Goal: Information Seeking & Learning: Learn about a topic

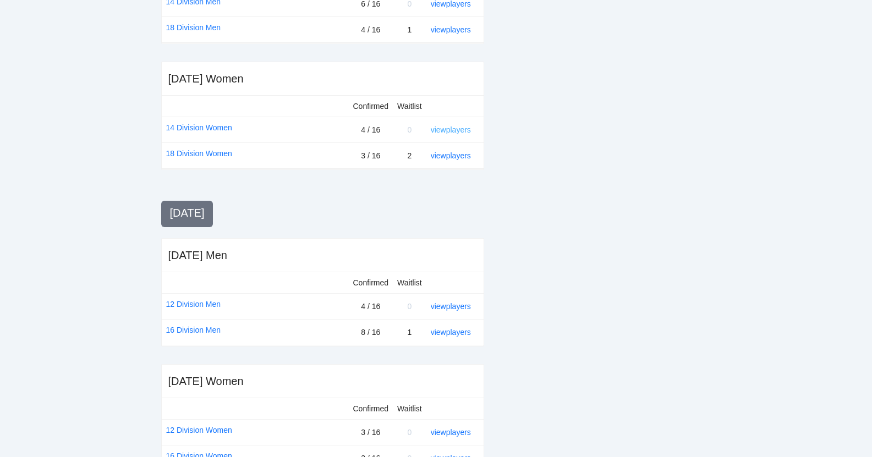
scroll to position [394, 0]
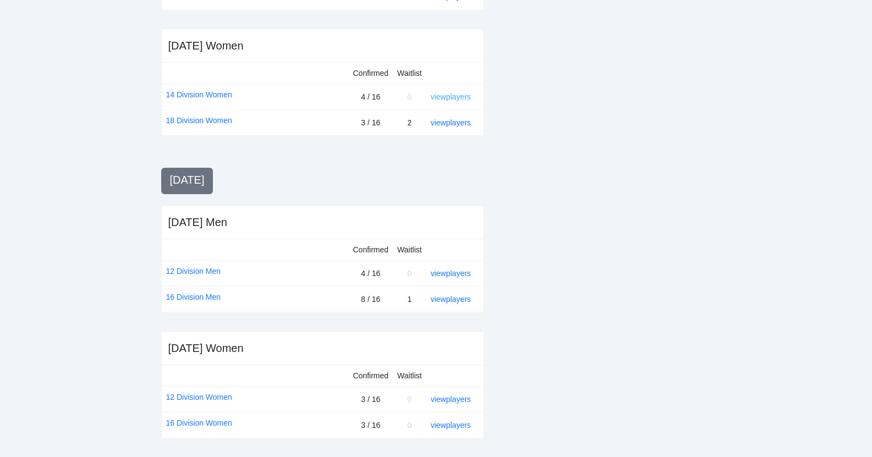
click at [457, 95] on link "view players" at bounding box center [451, 96] width 40 height 9
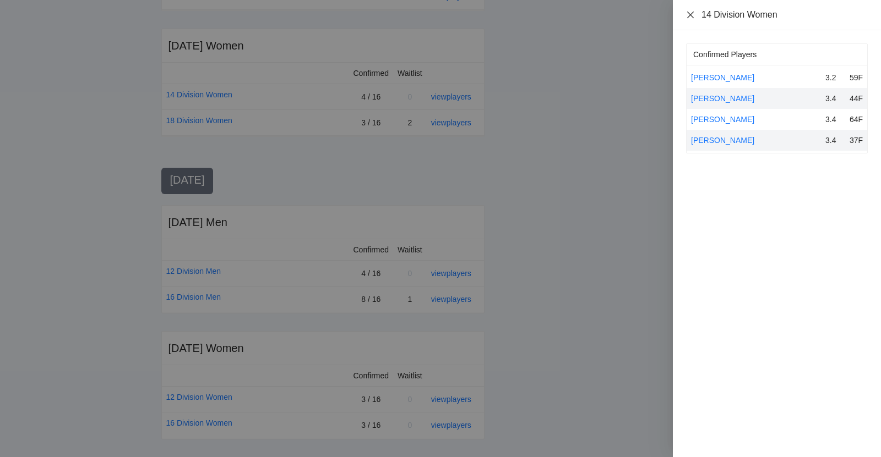
click at [688, 12] on icon "close" at bounding box center [690, 14] width 7 height 7
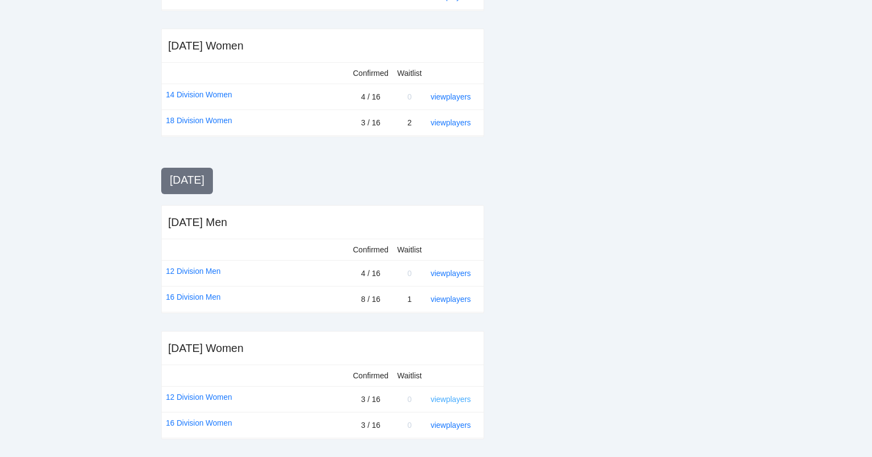
click at [448, 398] on link "view players" at bounding box center [451, 399] width 40 height 9
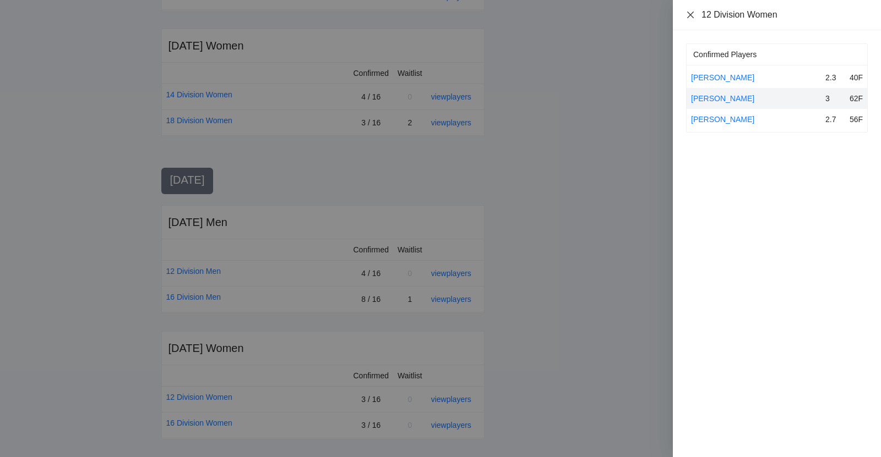
click at [690, 12] on icon "close" at bounding box center [690, 14] width 9 height 9
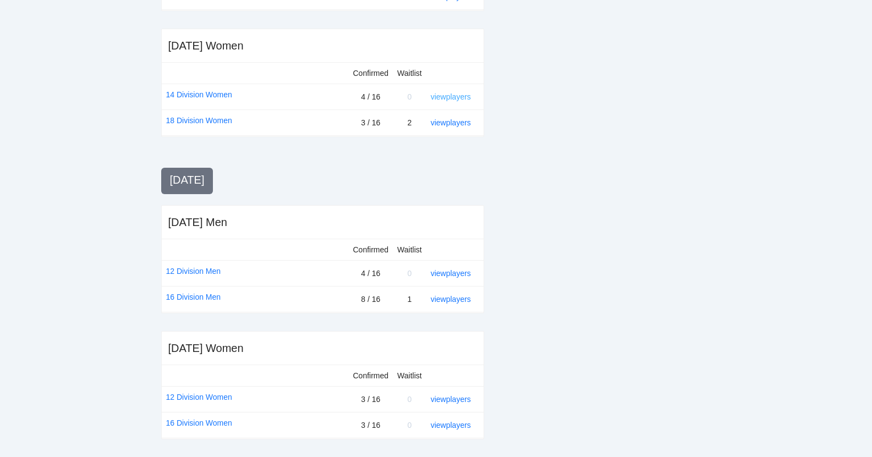
click at [446, 96] on link "view players" at bounding box center [451, 96] width 40 height 9
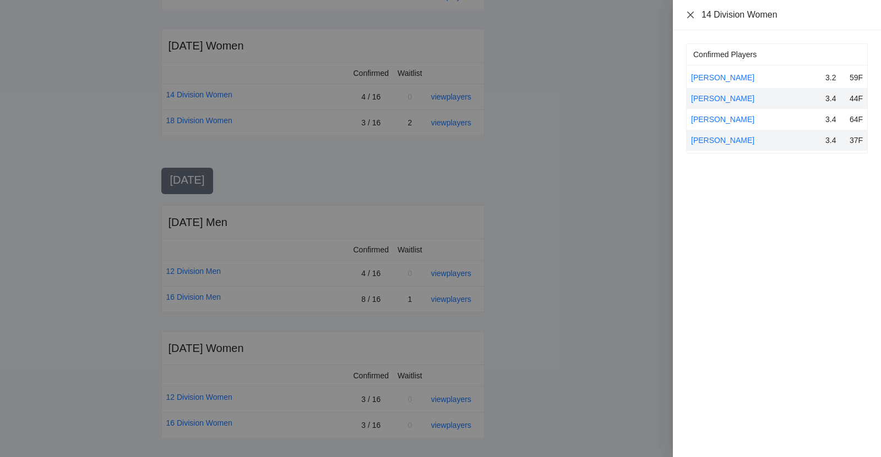
click at [690, 13] on icon "close" at bounding box center [690, 14] width 9 height 9
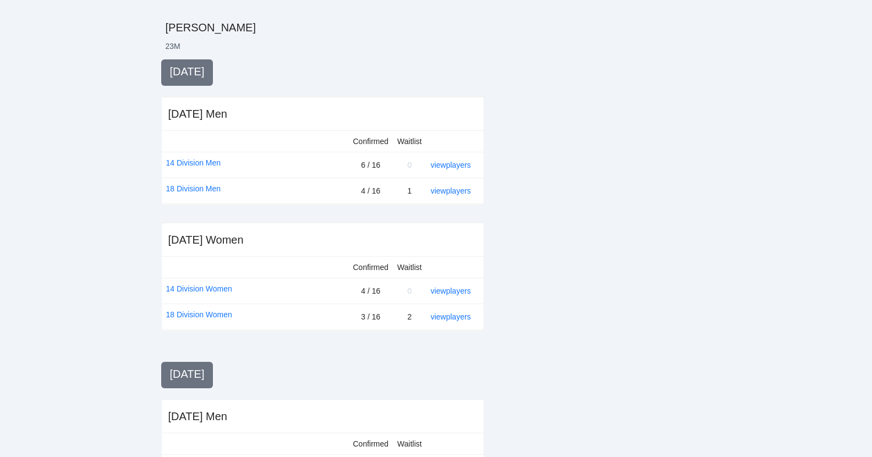
scroll to position [198, 0]
click at [196, 288] on link "14 Division Women" at bounding box center [199, 290] width 66 height 12
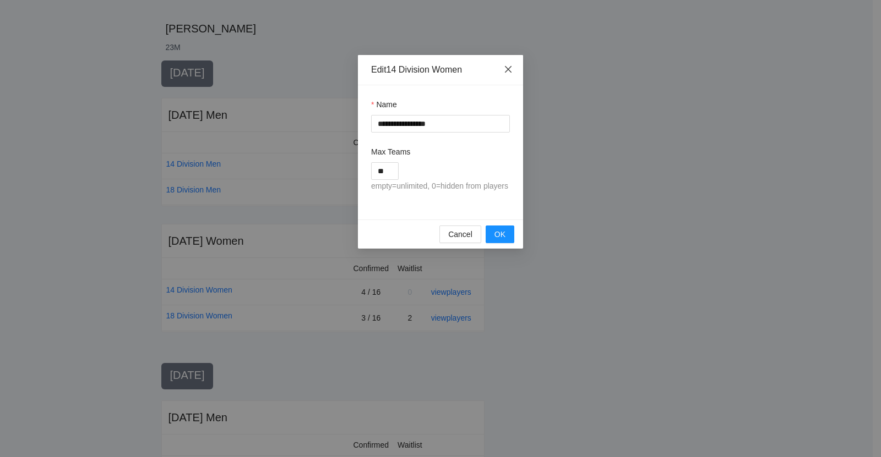
click at [505, 66] on icon "close" at bounding box center [508, 69] width 9 height 9
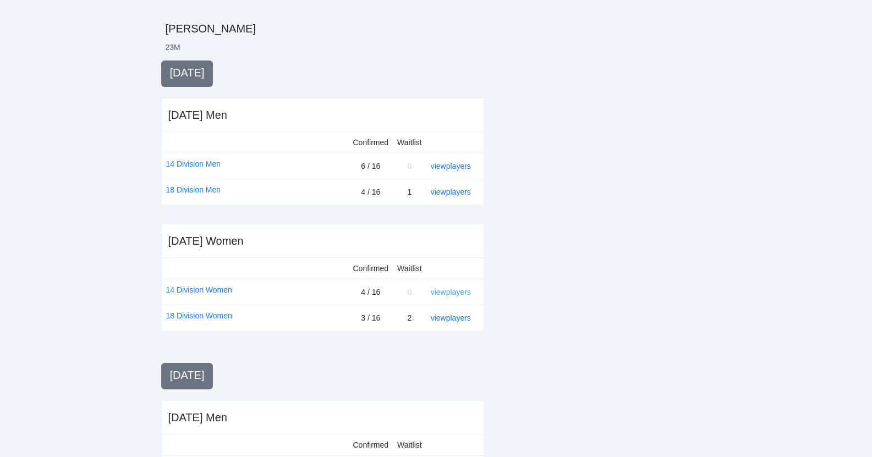
click at [449, 291] on link "view players" at bounding box center [451, 292] width 40 height 9
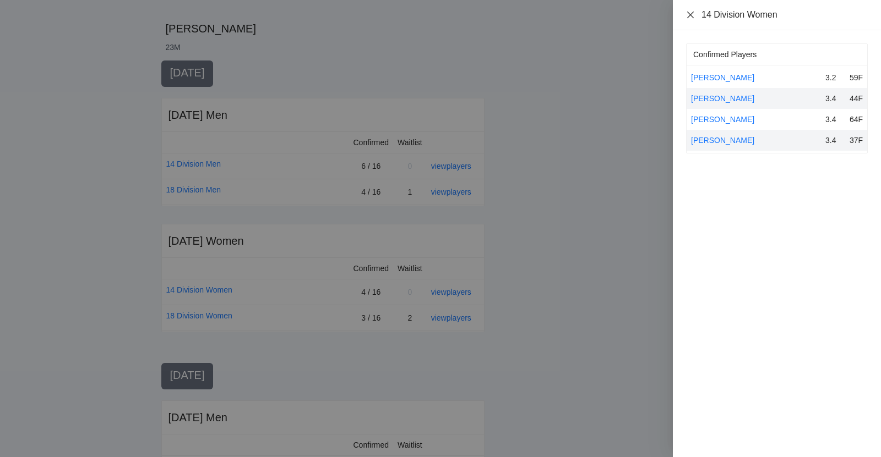
click at [688, 12] on icon "close" at bounding box center [690, 14] width 9 height 9
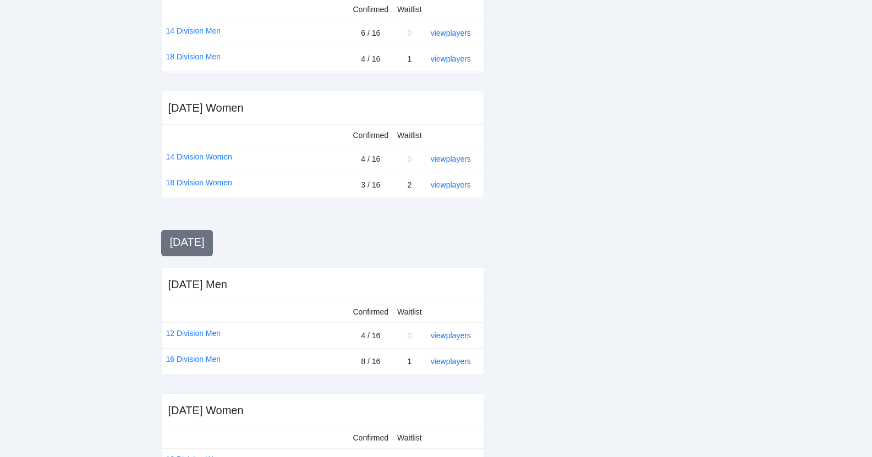
scroll to position [342, 0]
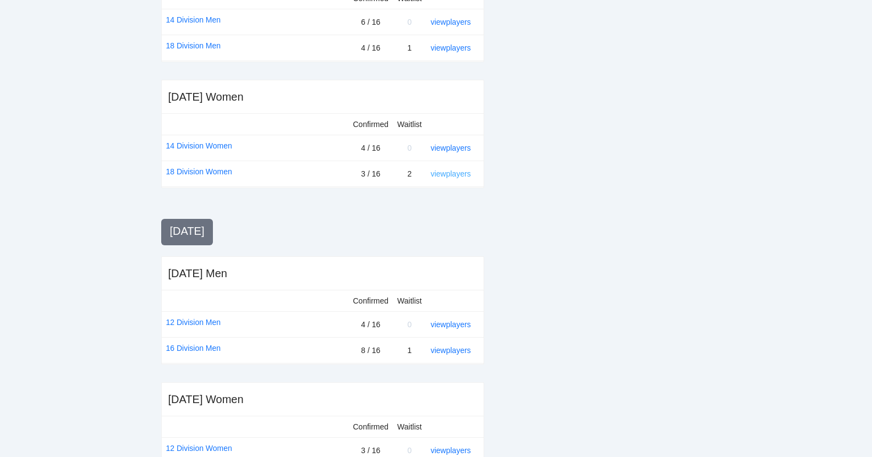
click at [463, 174] on link "view players" at bounding box center [451, 174] width 40 height 9
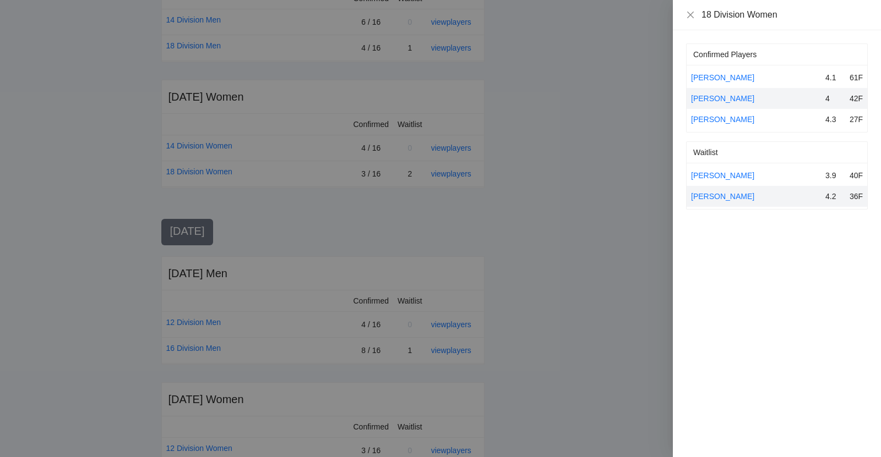
click at [569, 285] on div at bounding box center [440, 228] width 881 height 457
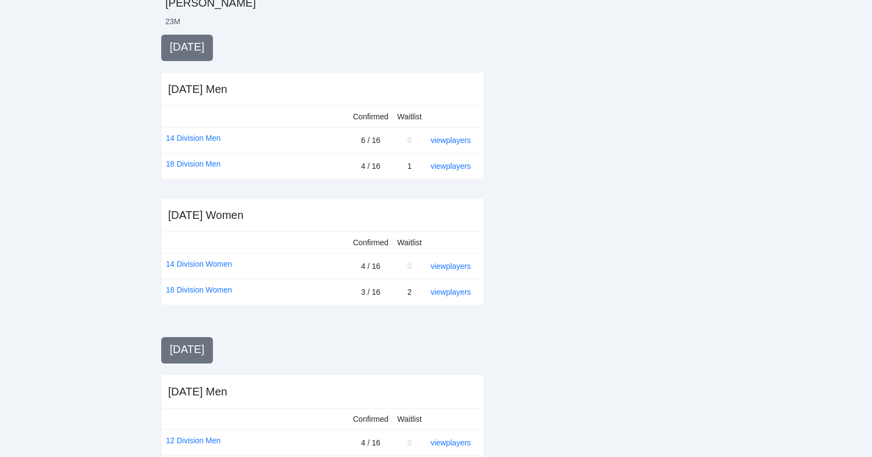
scroll to position [247, 0]
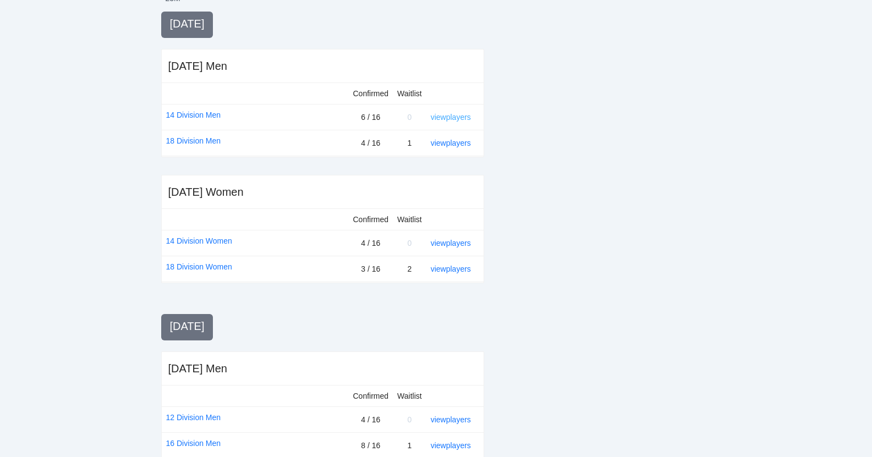
click at [462, 116] on link "view players" at bounding box center [451, 117] width 40 height 9
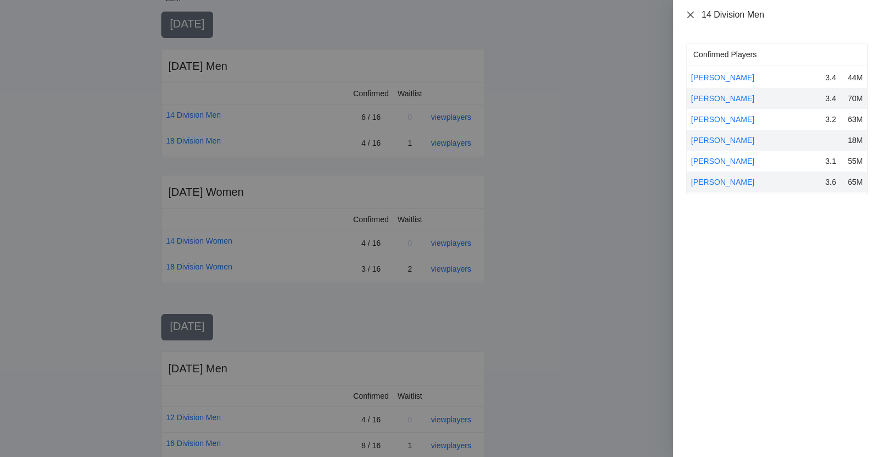
click at [694, 17] on icon "close" at bounding box center [690, 14] width 9 height 9
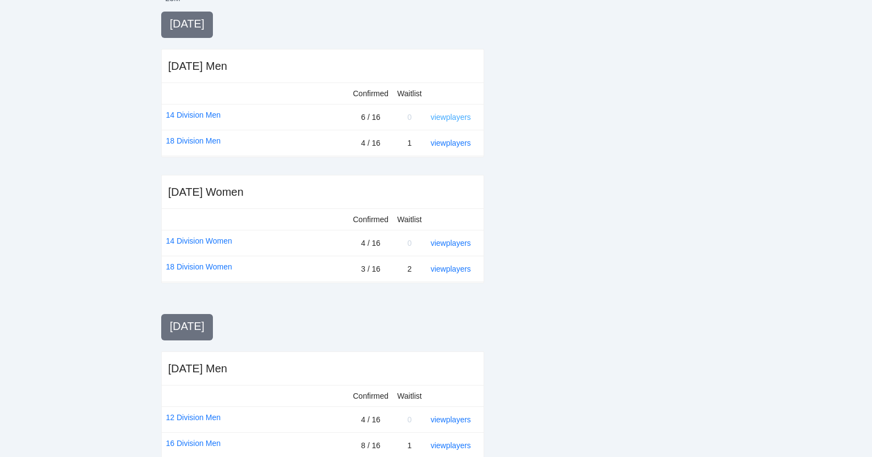
click at [454, 118] on link "view players" at bounding box center [451, 117] width 40 height 9
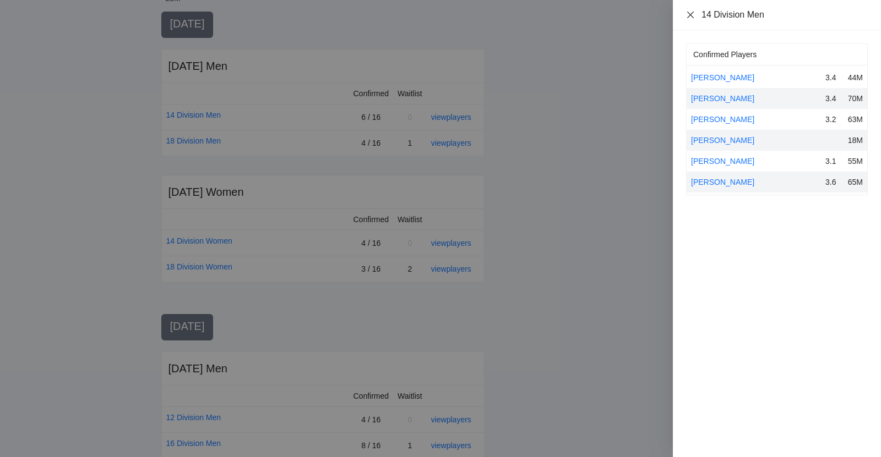
click at [691, 17] on icon "close" at bounding box center [690, 14] width 9 height 9
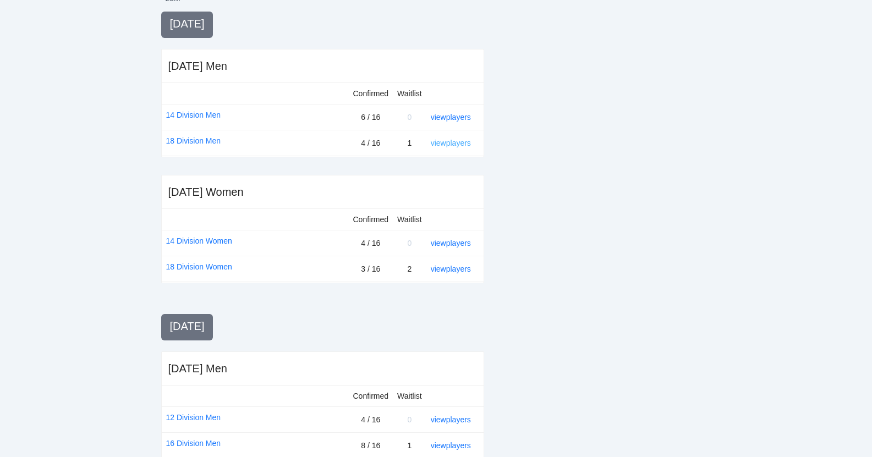
click at [454, 145] on link "view players" at bounding box center [451, 143] width 40 height 9
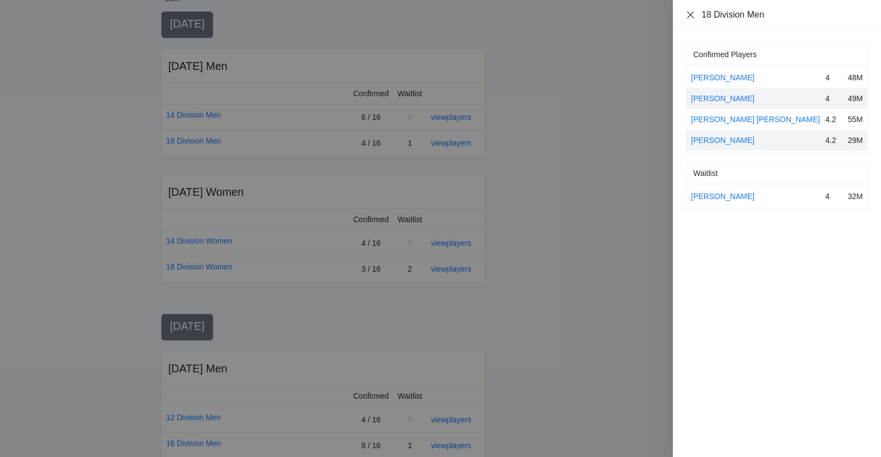
click at [690, 14] on icon "close" at bounding box center [690, 14] width 7 height 7
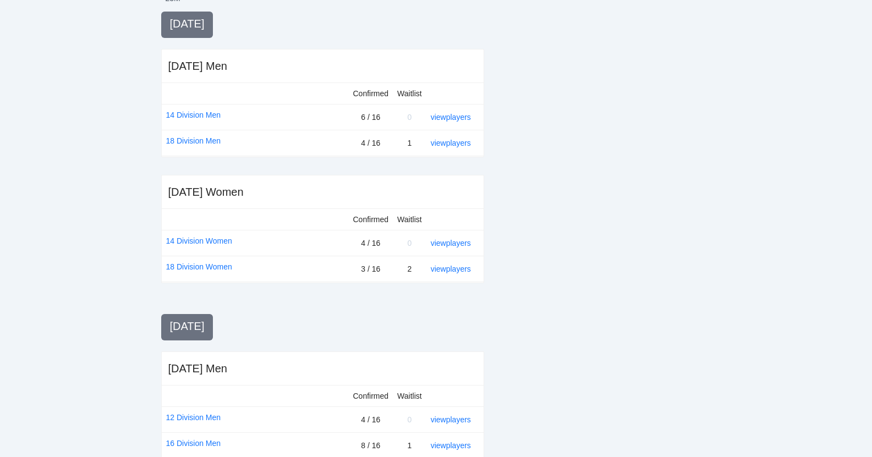
click at [466, 113] on div "view players" at bounding box center [453, 117] width 44 height 12
click at [458, 116] on link "view players" at bounding box center [451, 117] width 40 height 9
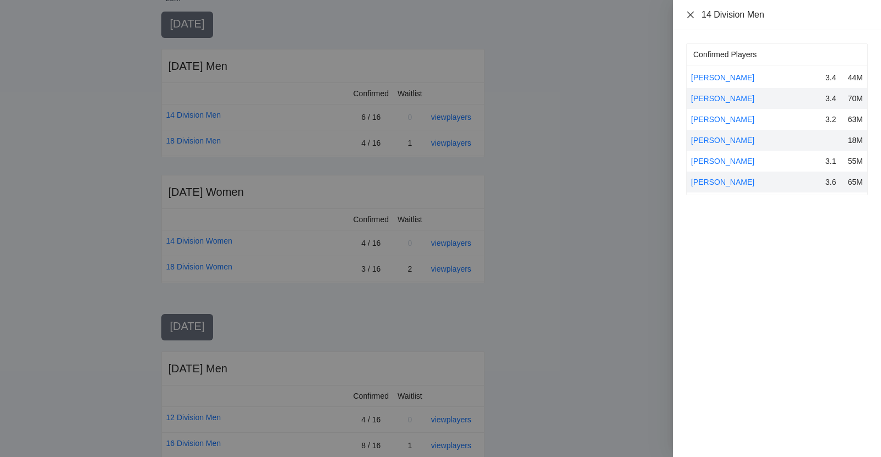
click at [690, 13] on icon "close" at bounding box center [690, 14] width 9 height 9
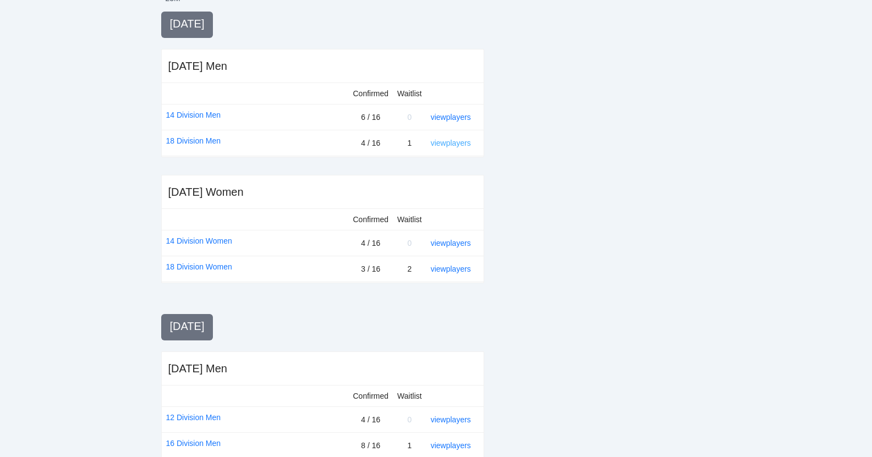
click at [458, 145] on link "view players" at bounding box center [451, 143] width 40 height 9
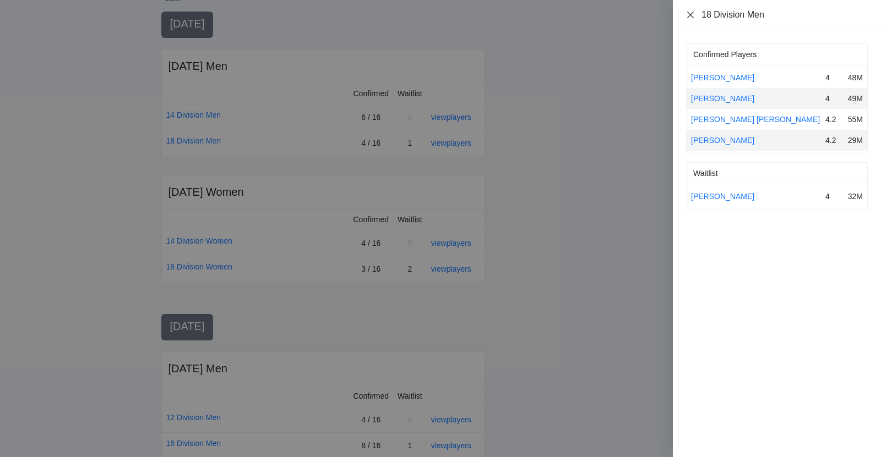
click at [687, 15] on icon "close" at bounding box center [690, 14] width 9 height 9
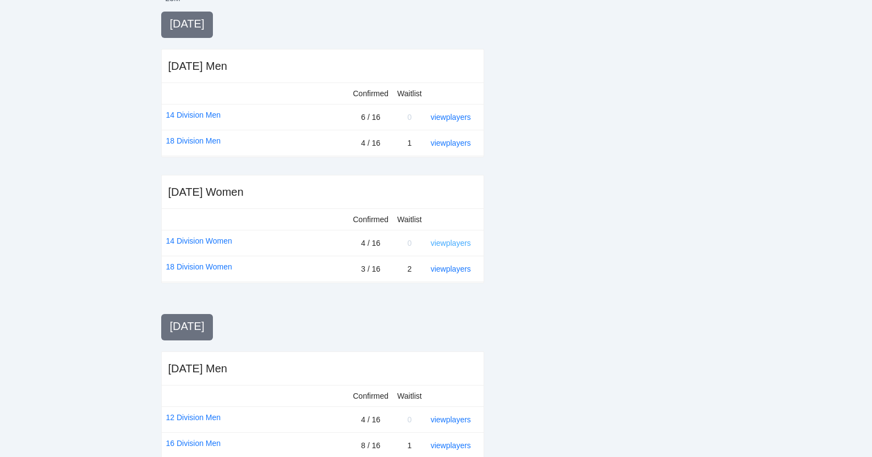
click at [441, 241] on link "view players" at bounding box center [451, 243] width 40 height 9
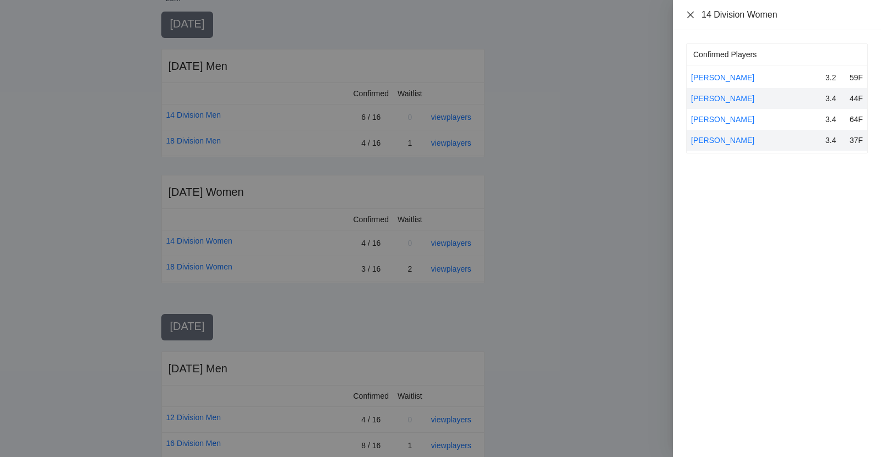
click at [690, 15] on icon "close" at bounding box center [690, 14] width 7 height 7
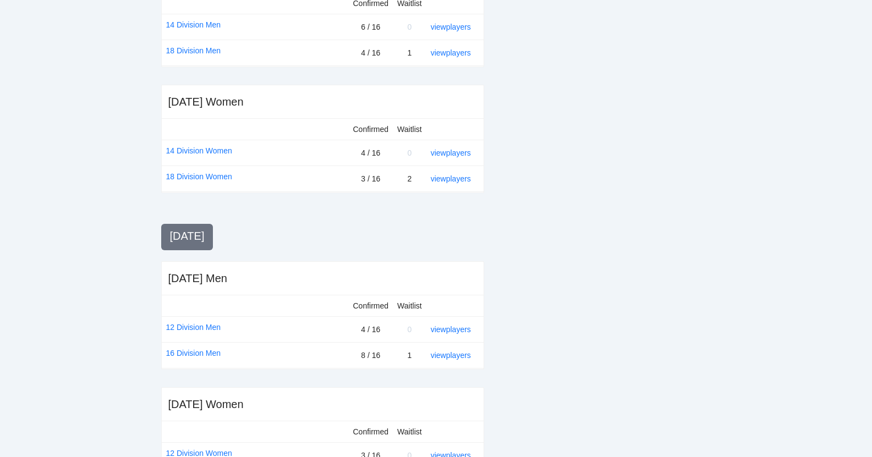
scroll to position [311, 0]
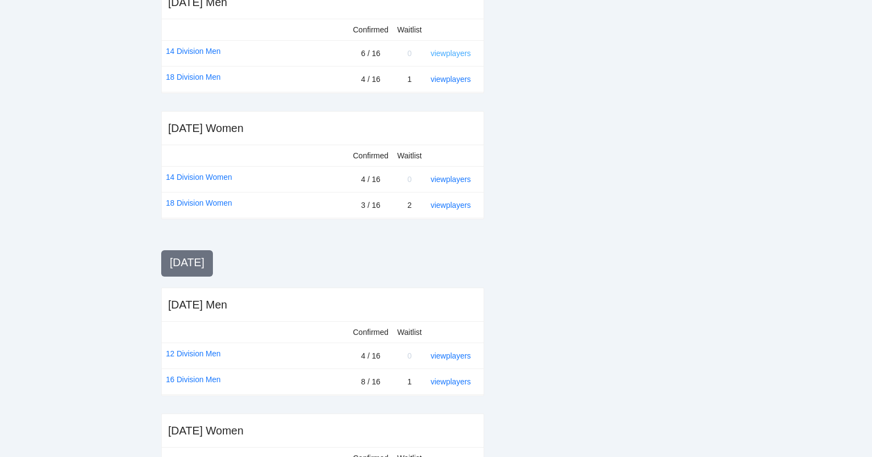
click at [450, 55] on link "view players" at bounding box center [451, 53] width 40 height 9
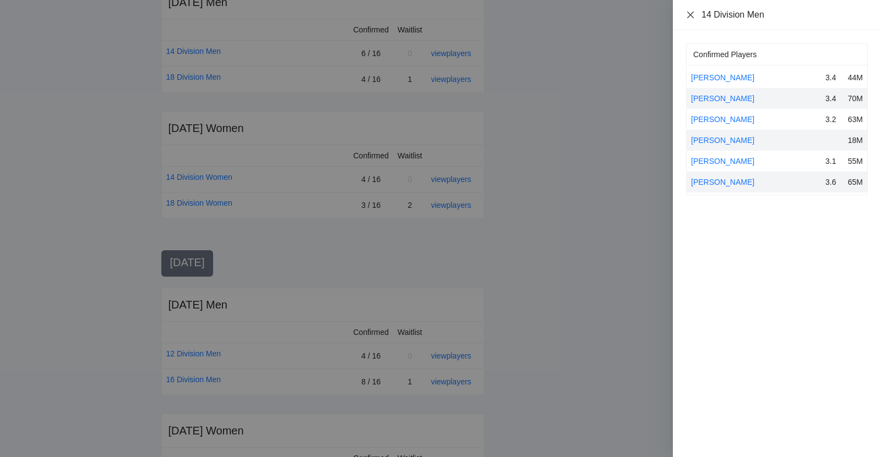
click at [691, 11] on icon "close" at bounding box center [690, 14] width 9 height 9
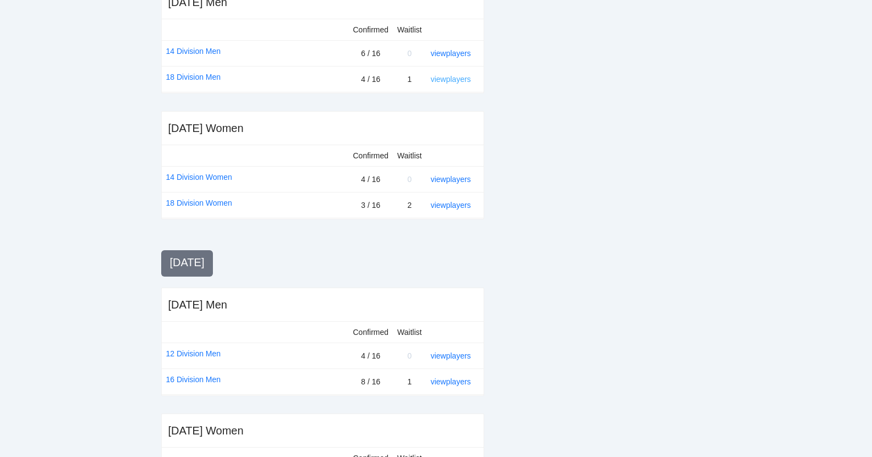
click at [440, 77] on link "view players" at bounding box center [451, 79] width 40 height 9
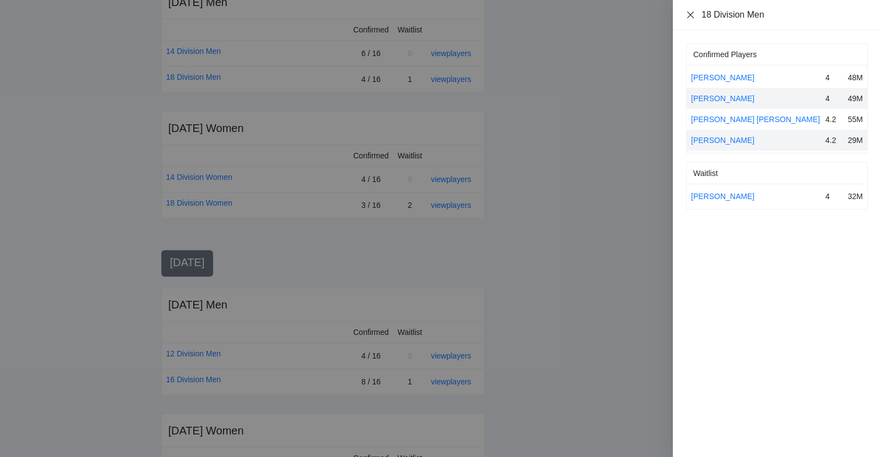
click at [690, 13] on icon "close" at bounding box center [690, 14] width 9 height 9
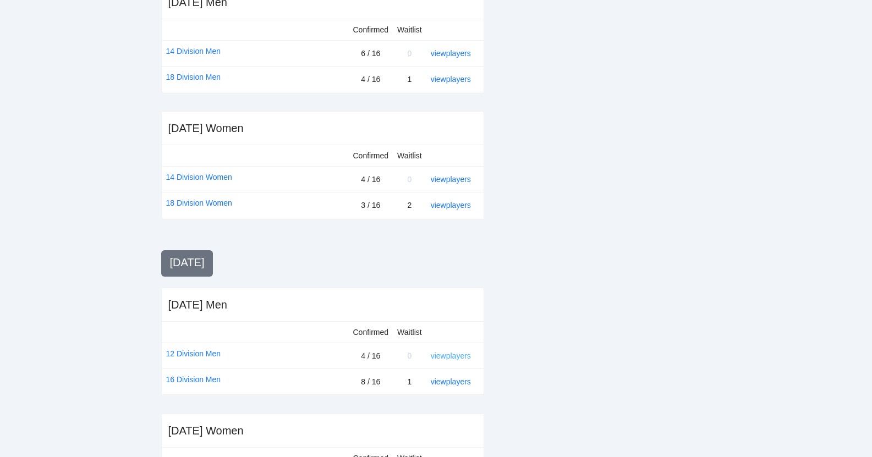
click at [449, 353] on link "view players" at bounding box center [451, 356] width 40 height 9
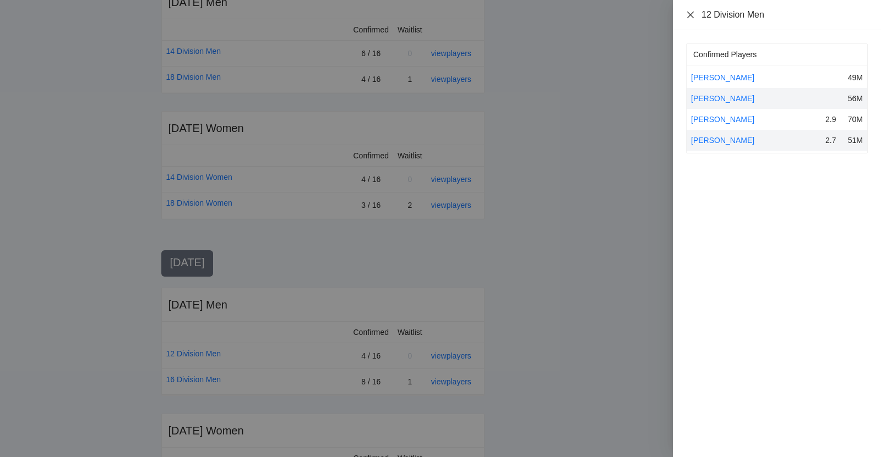
click at [689, 14] on icon "close" at bounding box center [690, 14] width 9 height 9
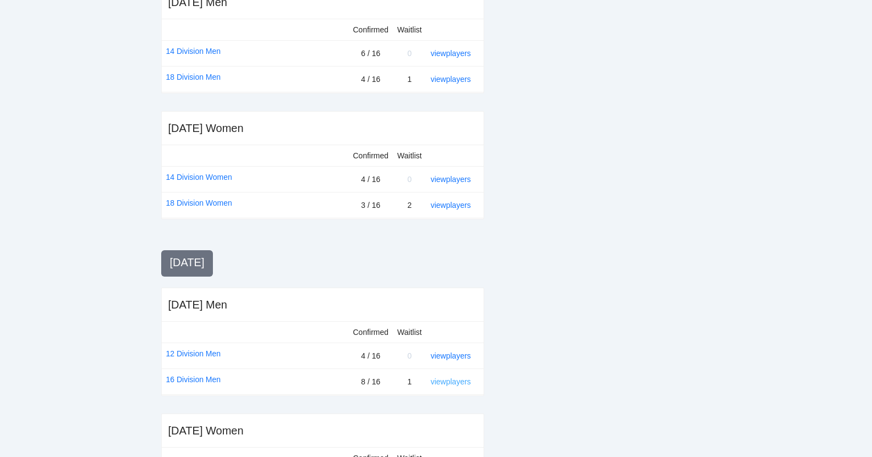
click at [452, 380] on link "view players" at bounding box center [451, 382] width 40 height 9
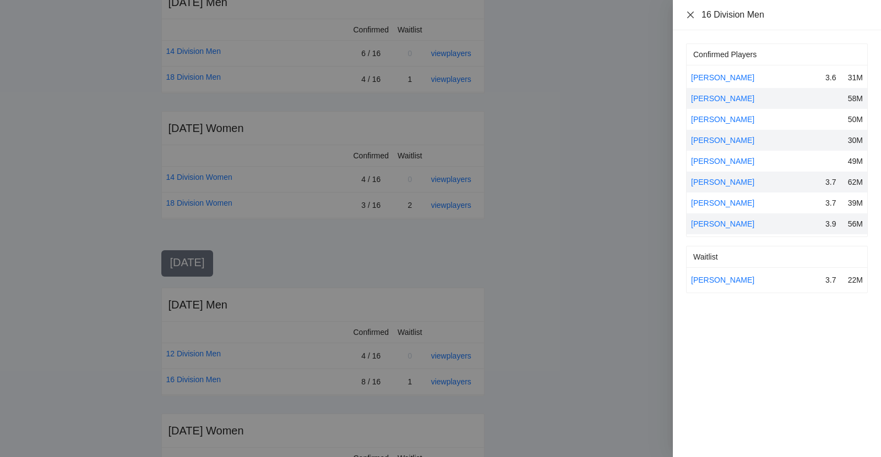
click at [689, 10] on icon "close" at bounding box center [690, 14] width 9 height 9
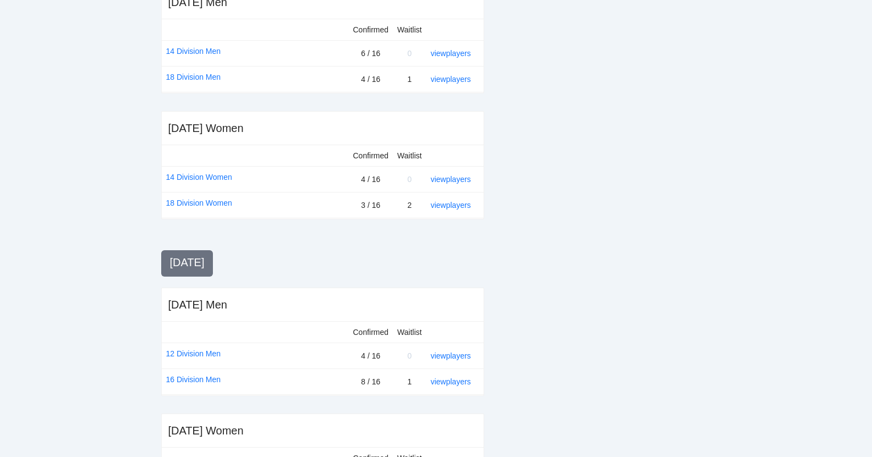
click at [583, 340] on div at bounding box center [607, 244] width 210 height 592
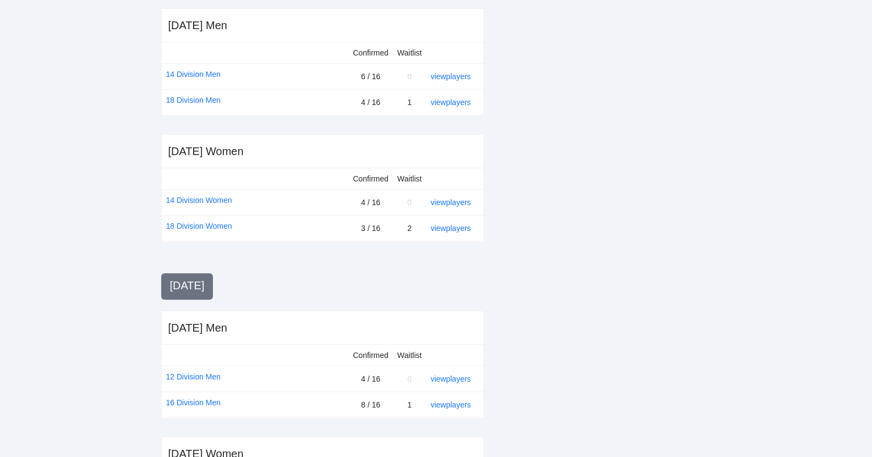
scroll to position [288, 0]
click at [484, 47] on div "[DATE] Men Confirmed Waitlist 14 Division Men 6 / 16 0 view players 18 Division…" at bounding box center [322, 62] width 323 height 108
click at [486, 47] on div "[DATE] [DATE] Men Confirmed Waitlist 14 Division Men 6 / 16 0 view players 18 D…" at bounding box center [436, 266] width 550 height 592
click at [487, 48] on div "[DATE] [DATE] Men Confirmed Waitlist 14 Division Men 6 / 16 0 view players 18 D…" at bounding box center [436, 266] width 550 height 592
click at [455, 73] on link "view players" at bounding box center [451, 76] width 40 height 9
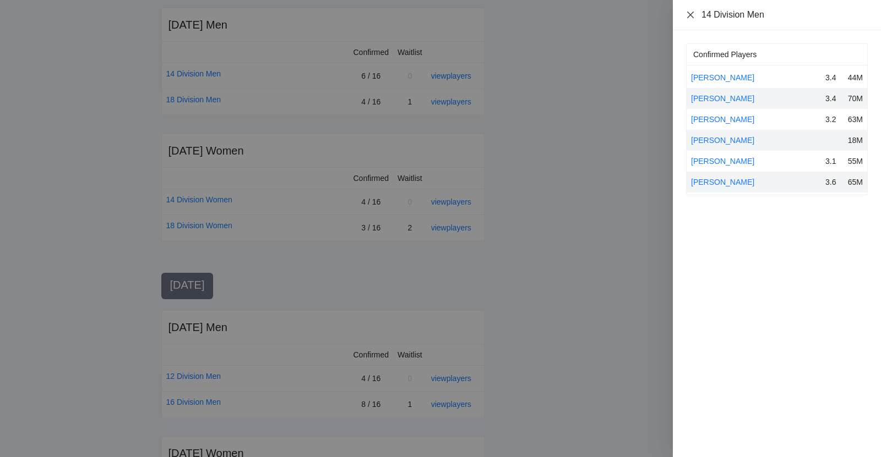
click at [692, 13] on icon "close" at bounding box center [690, 14] width 7 height 7
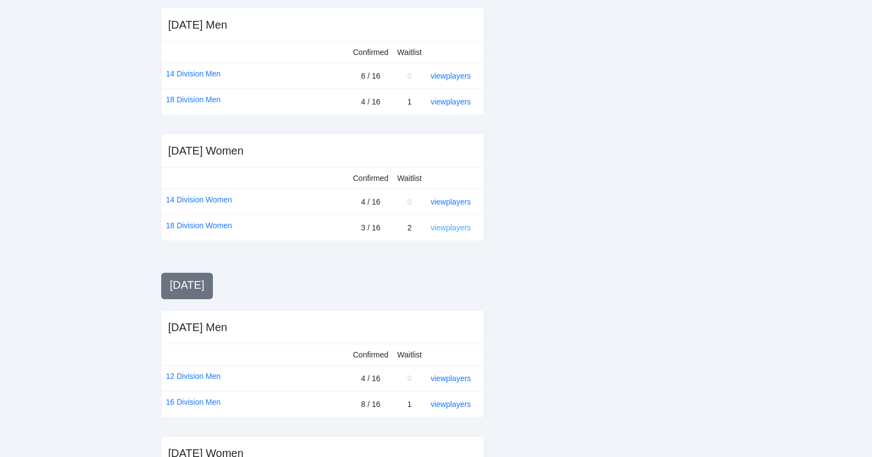
click at [447, 225] on link "view players" at bounding box center [451, 227] width 40 height 9
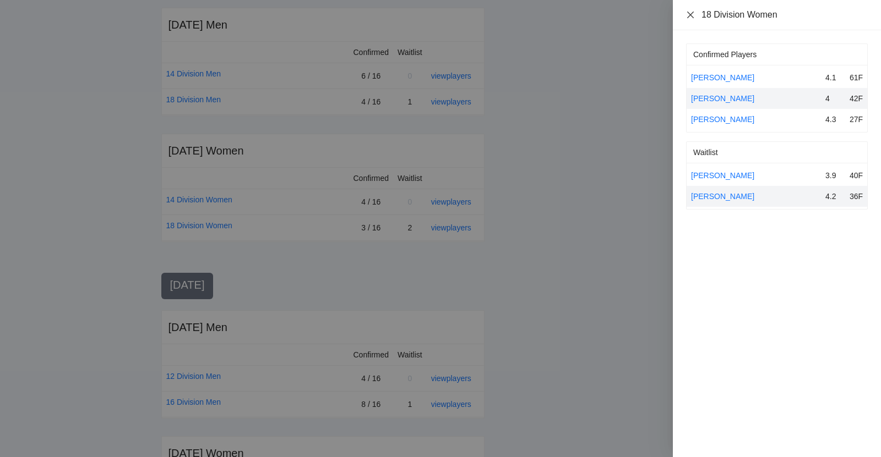
click at [692, 17] on icon "close" at bounding box center [690, 14] width 7 height 7
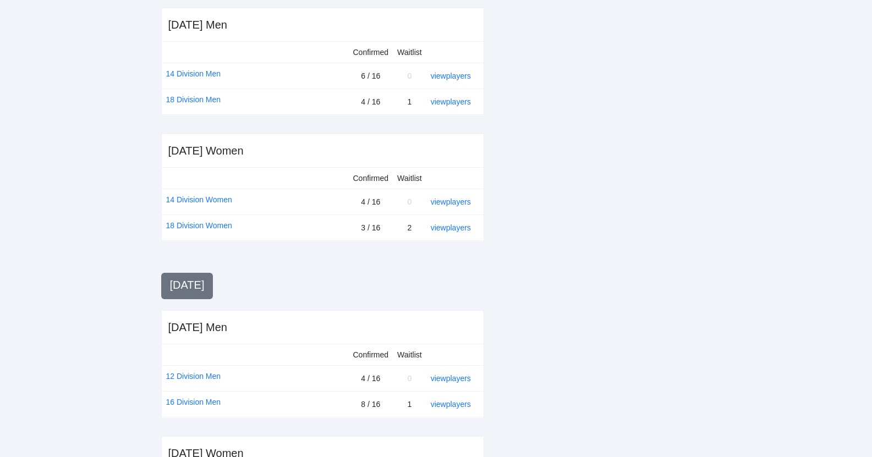
click at [461, 222] on div "view players" at bounding box center [453, 228] width 44 height 12
click at [461, 225] on link "view players" at bounding box center [451, 227] width 40 height 9
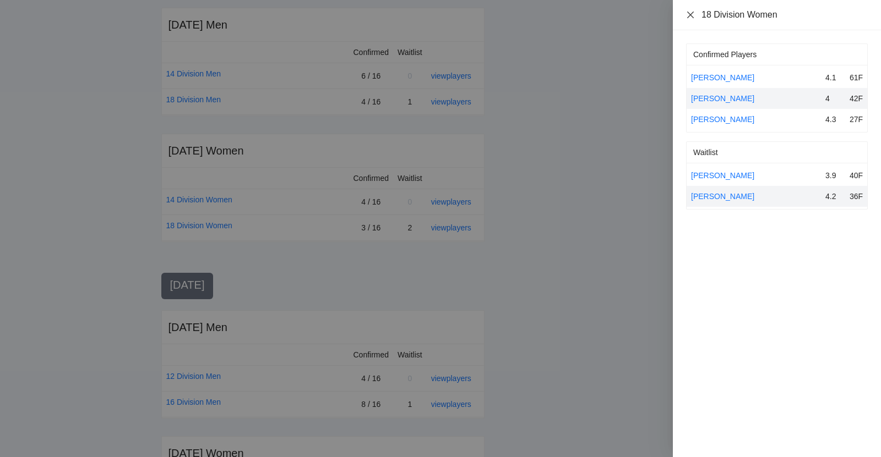
click at [691, 15] on icon "close" at bounding box center [690, 14] width 7 height 7
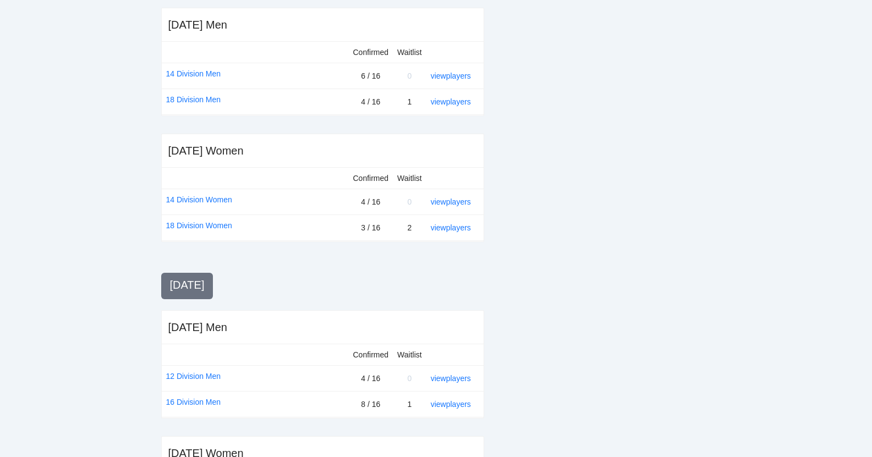
click at [370, 251] on div "[DATE] [DATE] Men Confirmed Waitlist 14 Division Men 6 / 16 0 view players 18 D…" at bounding box center [322, 266] width 323 height 592
click at [445, 227] on link "view players" at bounding box center [451, 227] width 40 height 9
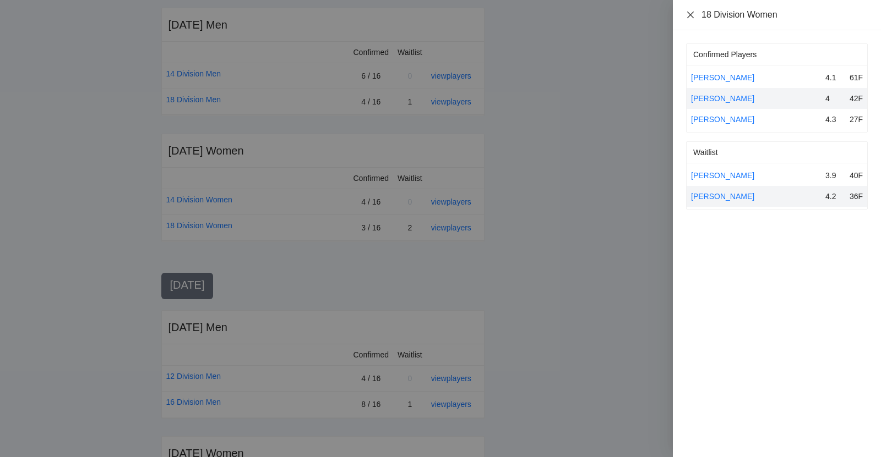
click at [689, 12] on icon "close" at bounding box center [690, 14] width 9 height 9
